Goal: Task Accomplishment & Management: Complete application form

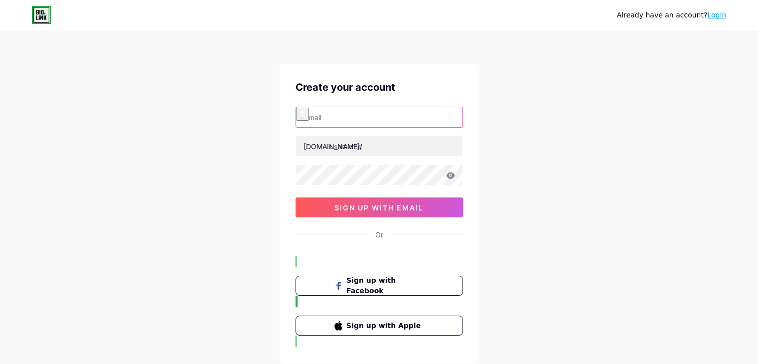
click at [391, 117] on input "text" at bounding box center [379, 117] width 166 height 20
paste input "[EMAIL_ADDRESS][DOMAIN_NAME]"
type input "[EMAIL_ADDRESS][DOMAIN_NAME]"
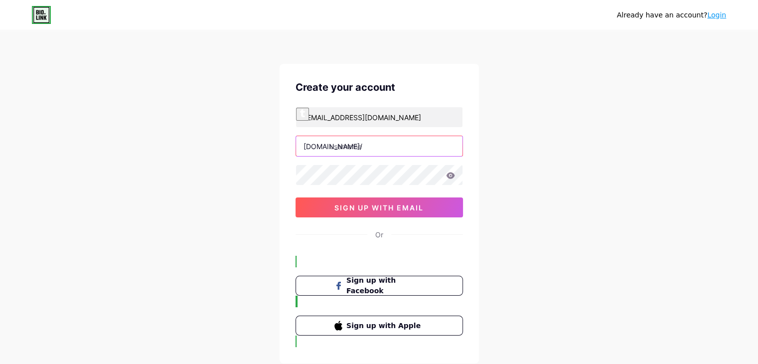
click at [383, 147] on input "text" at bounding box center [379, 146] width 166 height 20
paste input "josephschrock"
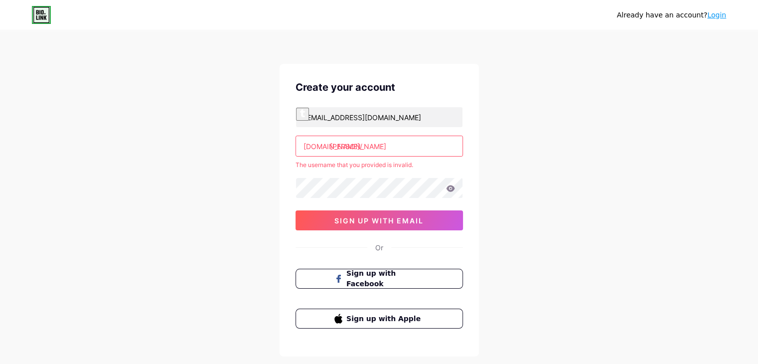
click at [359, 144] on input "[PERSON_NAME]" at bounding box center [379, 146] width 166 height 20
click at [369, 162] on div "The username that you provided is invalid." at bounding box center [378, 164] width 167 height 9
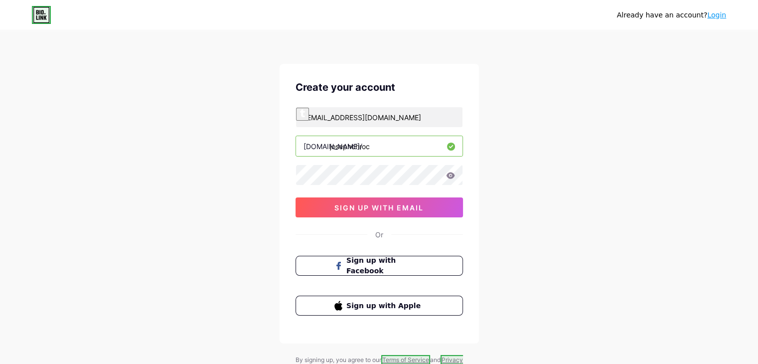
click at [369, 149] on input "josephchroc" at bounding box center [379, 146] width 166 height 20
paste input "2h2c^6sk98"
drag, startPoint x: 385, startPoint y: 145, endPoint x: 81, endPoint y: 121, distance: 304.8
click at [81, 121] on div "Already have an account? Login Create your account [EMAIL_ADDRESS][DOMAIN_NAME]…" at bounding box center [379, 202] width 758 height 405
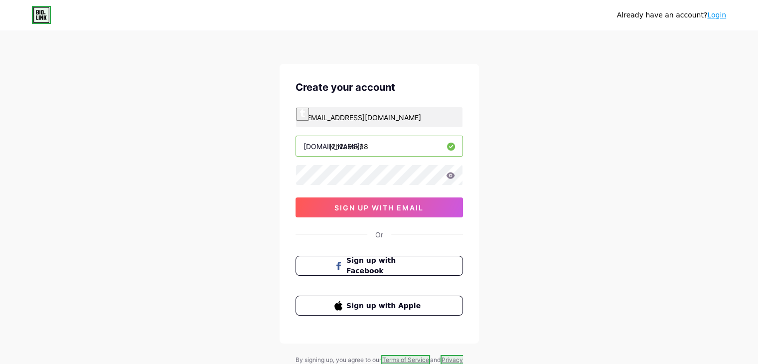
paste input "osephschrock"
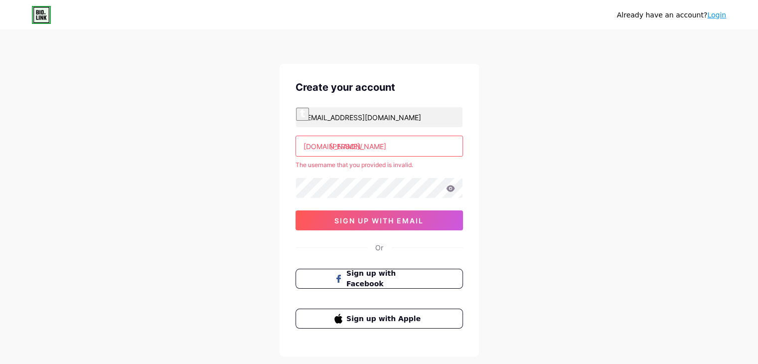
click at [531, 232] on div "Already have an account? Login Create your account [EMAIL_ADDRESS][DOMAIN_NAME]…" at bounding box center [379, 209] width 758 height 418
click at [355, 146] on input "[PERSON_NAME]" at bounding box center [379, 146] width 166 height 20
click at [354, 144] on input "[PERSON_NAME]" at bounding box center [379, 146] width 166 height 20
type input "josephschrock"
click at [584, 248] on div "Already have an account? Login Create your account [EMAIL_ADDRESS][DOMAIN_NAME]…" at bounding box center [379, 209] width 758 height 418
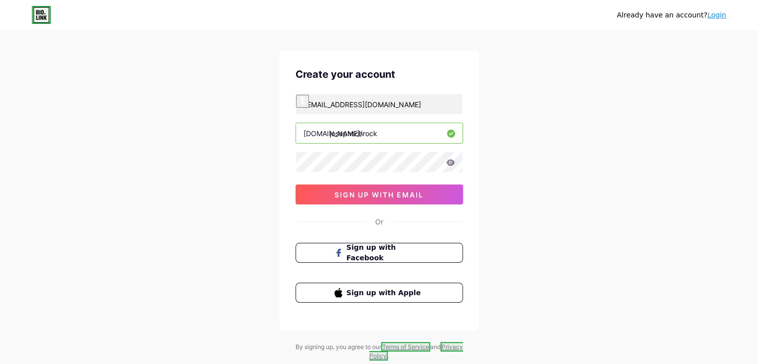
scroll to position [17, 0]
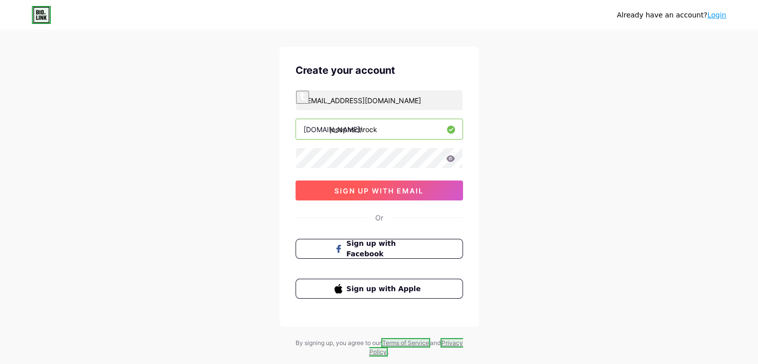
click at [354, 190] on span "sign up with email" at bounding box center [378, 190] width 89 height 8
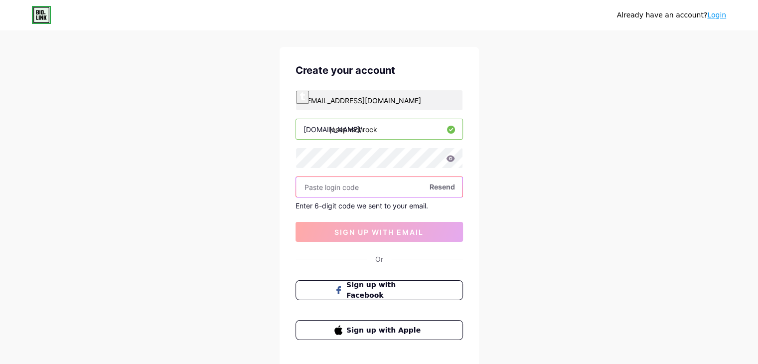
paste input "485903"
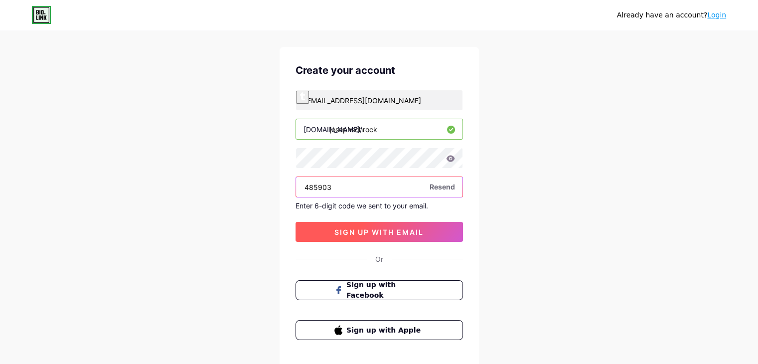
type input "485903"
click at [387, 228] on span "sign up with email" at bounding box center [378, 232] width 89 height 8
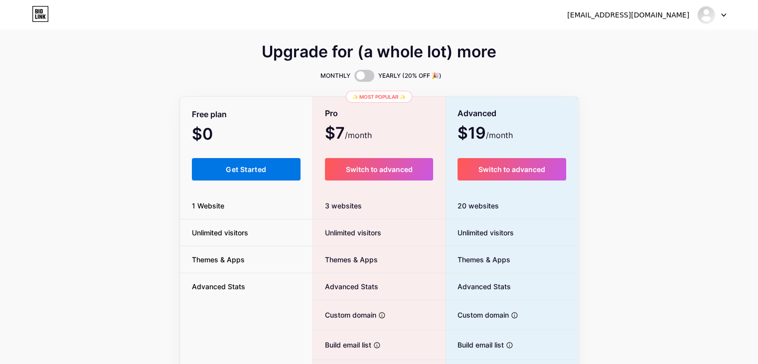
click at [219, 164] on button "Get Started" at bounding box center [246, 169] width 109 height 22
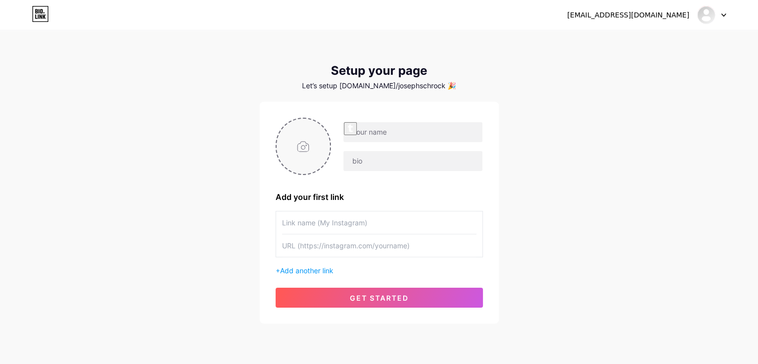
click at [302, 143] on input "file" at bounding box center [303, 146] width 54 height 55
type input "C:\fakepath\Screenshot [DATE] 102236.png"
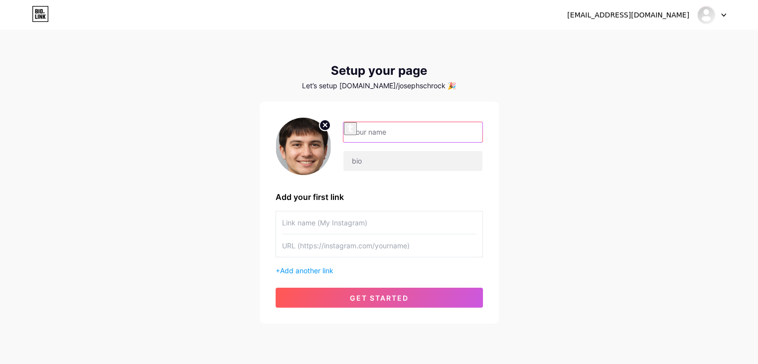
click at [362, 138] on input "text" at bounding box center [412, 132] width 138 height 20
paste input "[PERSON_NAME]"
type input "[PERSON_NAME]"
click at [362, 156] on input "text" at bounding box center [412, 161] width 138 height 20
paste input "I'm [PERSON_NAME], a dedicated professional in the solar energy industry. With …"
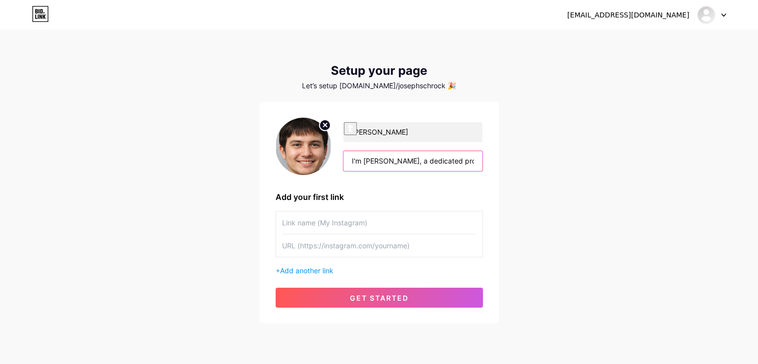
scroll to position [0, 1342]
type input "I'm [PERSON_NAME], a dedicated professional in the solar energy industry. With …"
click at [331, 270] on span "Add another link" at bounding box center [306, 270] width 53 height 8
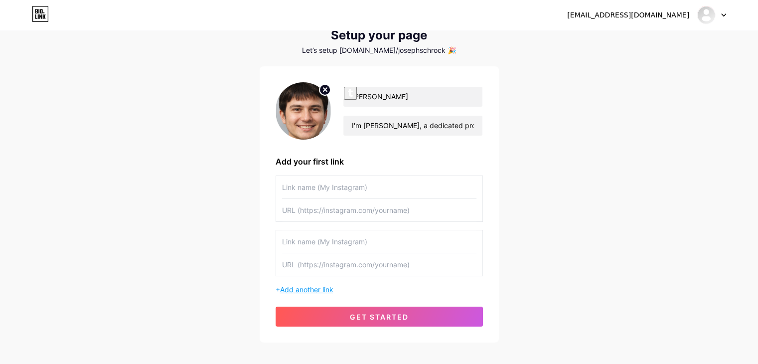
scroll to position [85, 0]
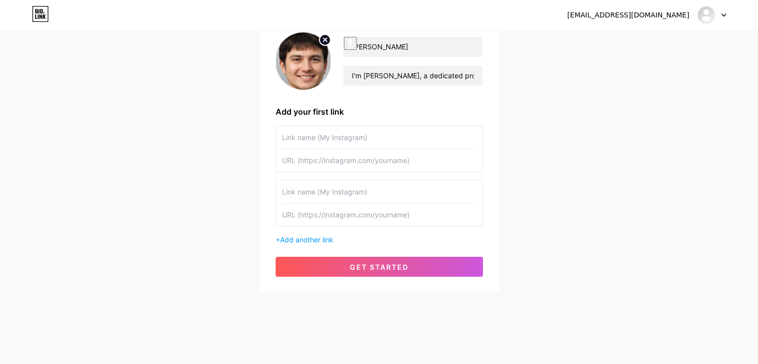
click at [373, 134] on input "text" at bounding box center [379, 137] width 194 height 22
click at [357, 166] on input "text" at bounding box center [379, 160] width 194 height 22
paste input "[URL][DOMAIN_NAME]"
type input "[URL][DOMAIN_NAME]"
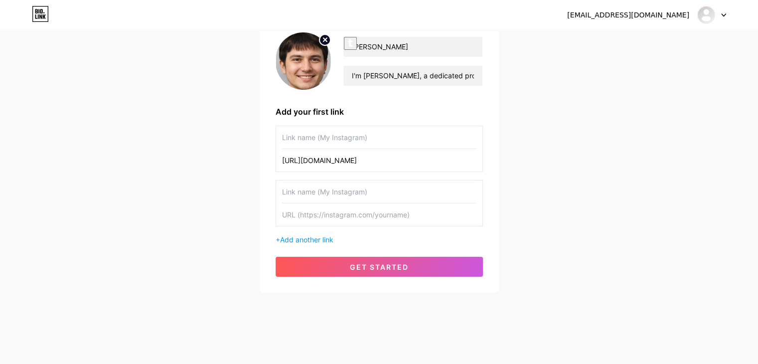
scroll to position [0, 0]
click at [347, 139] on input "text" at bounding box center [379, 137] width 194 height 22
paste input "read this"
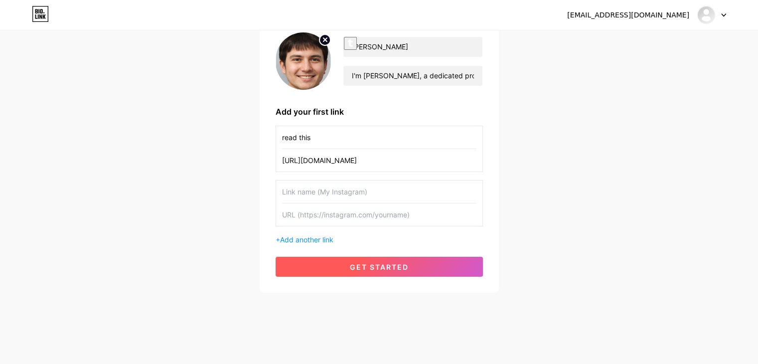
type input "read this"
click at [346, 262] on button "get started" at bounding box center [378, 267] width 207 height 20
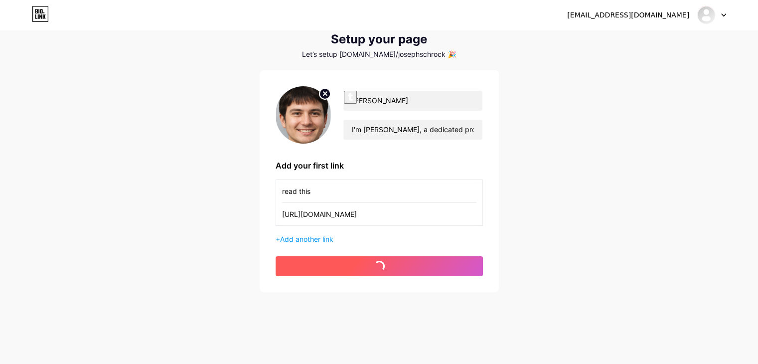
scroll to position [31, 0]
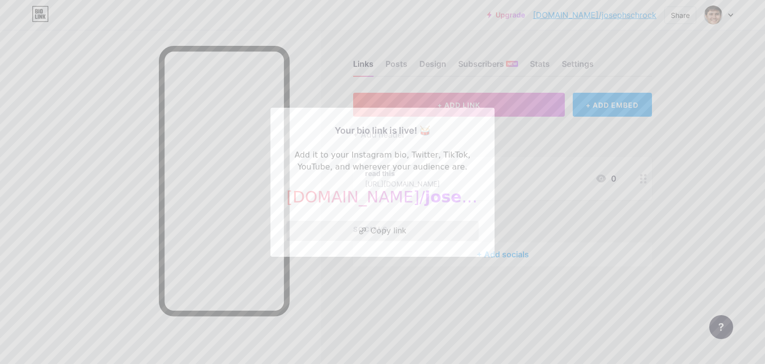
click at [380, 232] on button "Copy link" at bounding box center [382, 231] width 192 height 20
click at [395, 226] on button "Copy link" at bounding box center [382, 231] width 192 height 20
click at [389, 233] on button "Copy link" at bounding box center [382, 231] width 192 height 20
